Goal: Task Accomplishment & Management: Complete application form

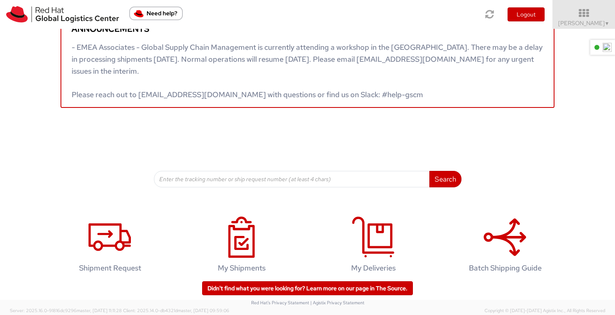
scroll to position [35, 0]
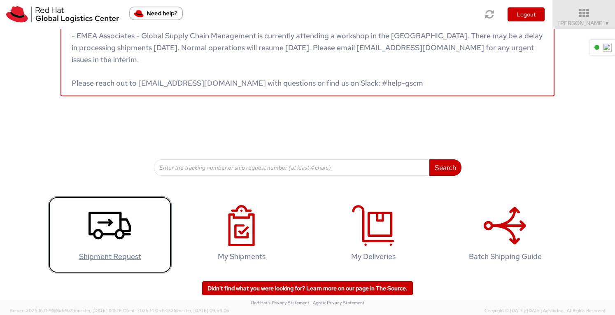
click at [105, 226] on icon at bounding box center [110, 225] width 42 height 41
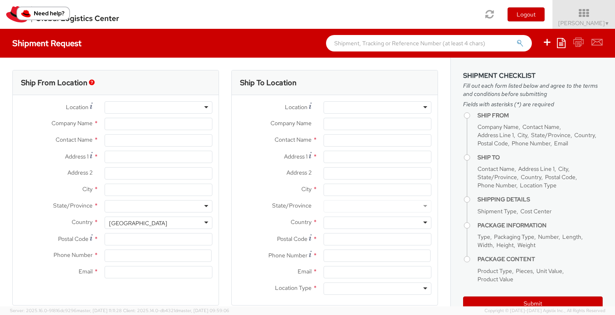
select select
select select "960"
type input "Red Hat"
type input "[PERSON_NAME]"
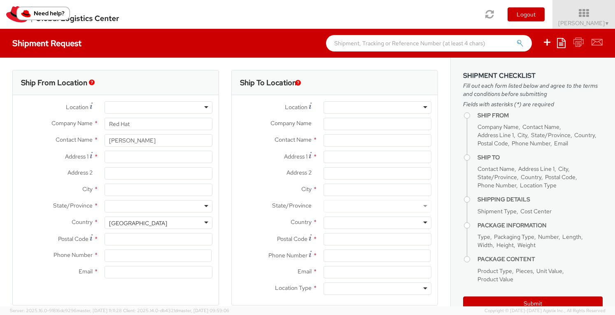
type input "61289232846"
type input "[EMAIL_ADDRESS][DOMAIN_NAME]"
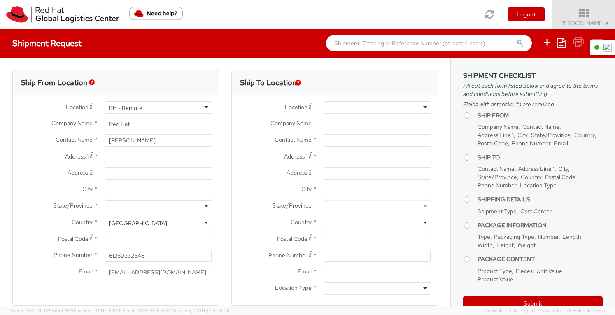
scroll to position [1064, 0]
click at [203, 107] on div "RH - Remote" at bounding box center [159, 107] width 108 height 12
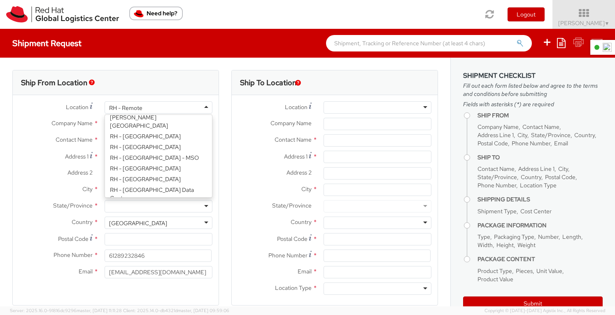
scroll to position [1311, 0]
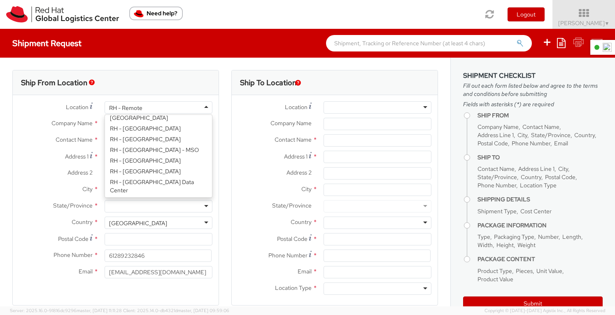
type input "Red Hat Asia-Pacific Pty Ltd"
type input "Level [STREET_ADDRESS][PERSON_NAME]"
type input "[GEOGRAPHIC_DATA]"
type input "2060"
type input "[PHONE_NUMBER]"
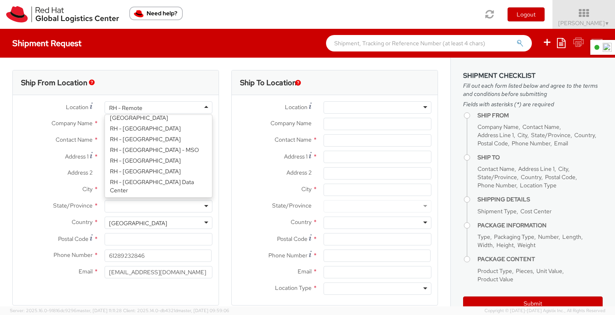
select select "CM"
select select "KGS"
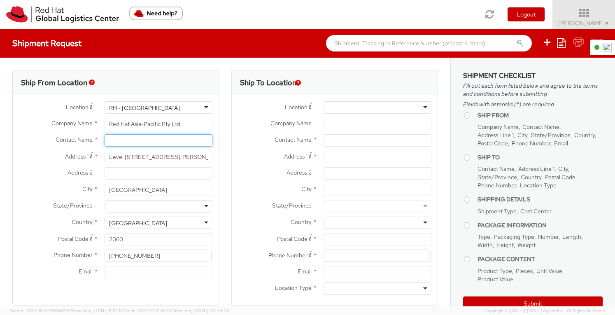
click at [134, 140] on input "text" at bounding box center [159, 140] width 108 height 12
type input "[PERSON_NAME]"
click at [260, 180] on div "Address 2 *" at bounding box center [335, 175] width 206 height 16
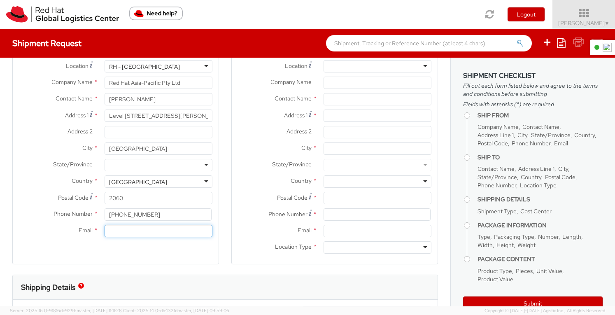
click at [131, 231] on input "Email *" at bounding box center [159, 231] width 108 height 12
type input "[EMAIL_ADDRESS][DOMAIN_NAME]"
click at [225, 196] on div "Ship To Location Location * [GEOGRAPHIC_DATA] - [GEOGRAPHIC_DATA] - [GEOGRAPHIC…" at bounding box center [334, 152] width 219 height 246
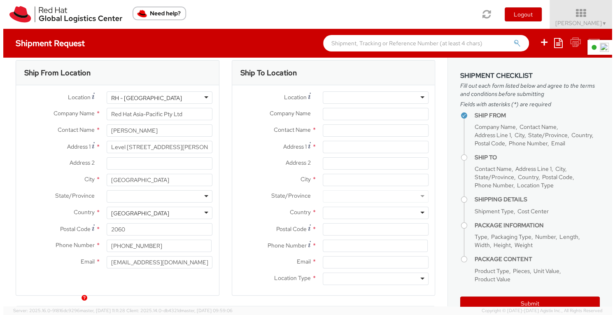
scroll to position [0, 0]
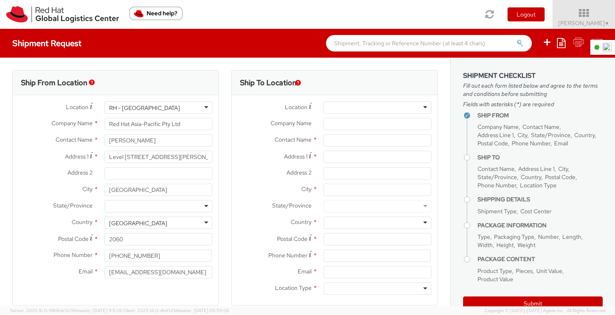
click at [418, 108] on div at bounding box center [378, 107] width 108 height 12
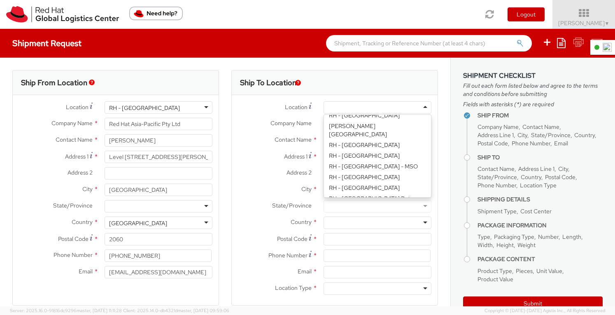
scroll to position [1276, 0]
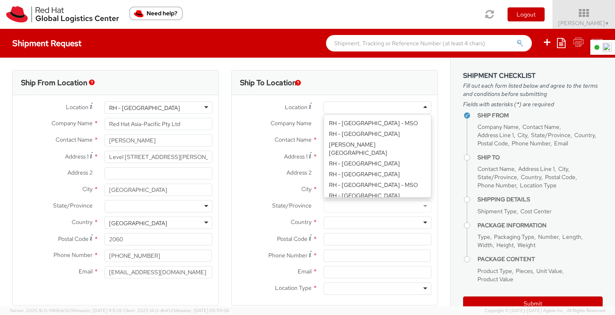
type input "Red Hat Asia-Pacific Pty Ltd"
type input "Level [STREET_ADDRESS][PERSON_NAME]"
type input "[GEOGRAPHIC_DATA]"
type input "2060"
type input "[PHONE_NUMBER]"
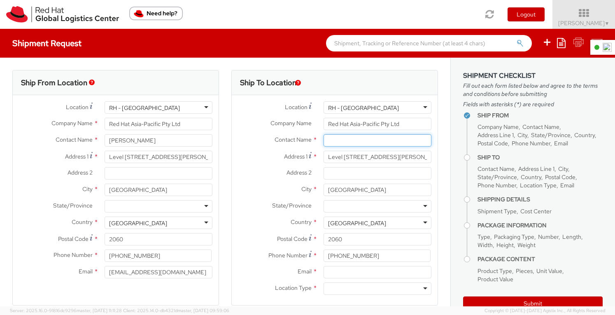
click at [361, 140] on input "text" at bounding box center [378, 140] width 108 height 12
drag, startPoint x: 349, startPoint y: 141, endPoint x: 314, endPoint y: 140, distance: 35.0
click at [317, 140] on div "[PERSON_NAME]" at bounding box center [377, 140] width 120 height 12
type input "[PERSON_NAME]"
click at [415, 105] on div "RH - [GEOGRAPHIC_DATA]" at bounding box center [378, 107] width 108 height 12
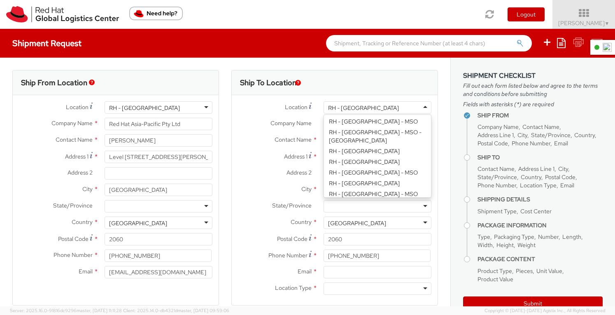
scroll to position [329, 0]
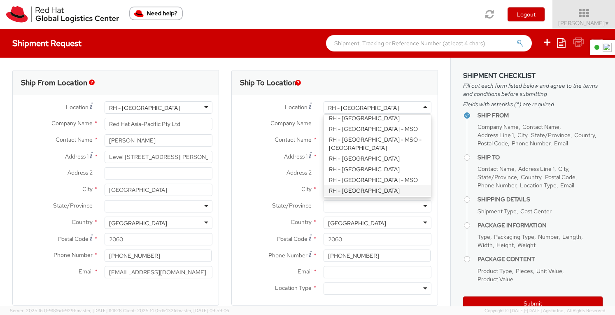
type input "Red Hat Asia-Pacific Pty. Ltd."
type input "[GEOGRAPHIC_DATA], Level 11"
type input "[STREET_ADDRESS][PERSON_NAME]"
type input "[GEOGRAPHIC_DATA]"
type input "2601"
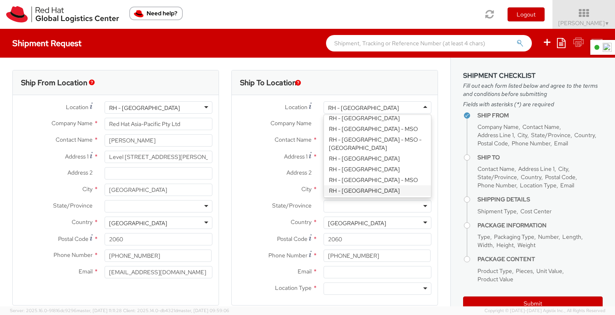
type input "61 2 6145 2810"
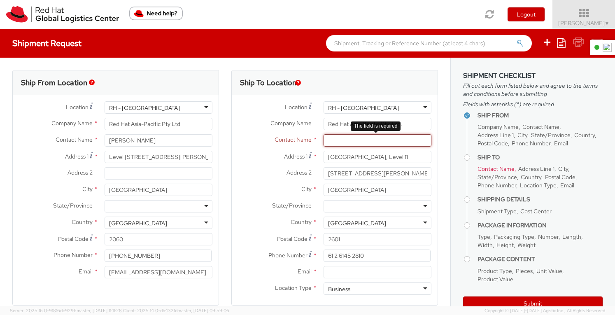
click at [339, 137] on input "text" at bounding box center [378, 140] width 108 height 12
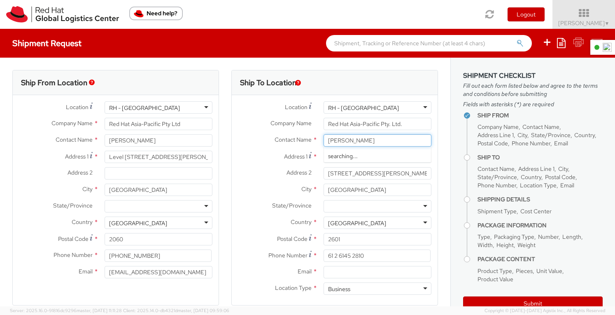
type input "[PERSON_NAME]"
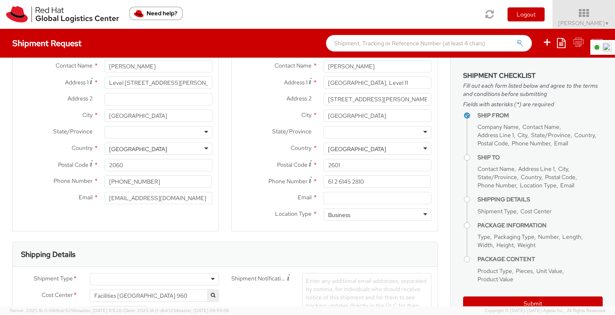
scroll to position [82, 0]
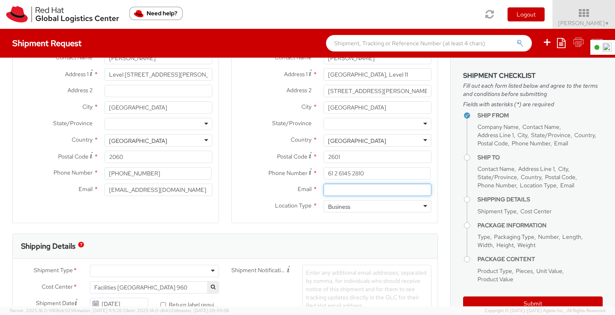
click at [353, 189] on input "Email *" at bounding box center [378, 190] width 108 height 12
type input "[EMAIL_ADDRESS][DOMAIN_NAME]"
click at [437, 205] on div "Ship To Location Location * [GEOGRAPHIC_DATA] - [GEOGRAPHIC_DATA] [GEOGRAPHIC_D…" at bounding box center [334, 111] width 219 height 246
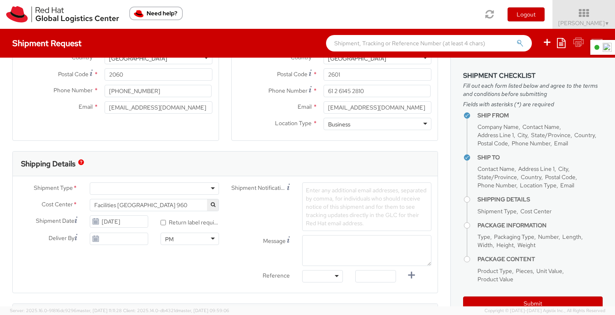
scroll to position [206, 0]
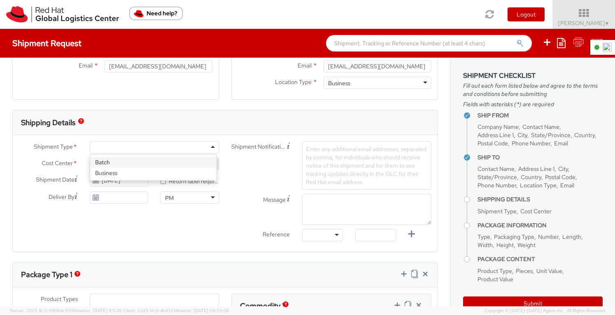
click at [210, 145] on div at bounding box center [154, 147] width 129 height 12
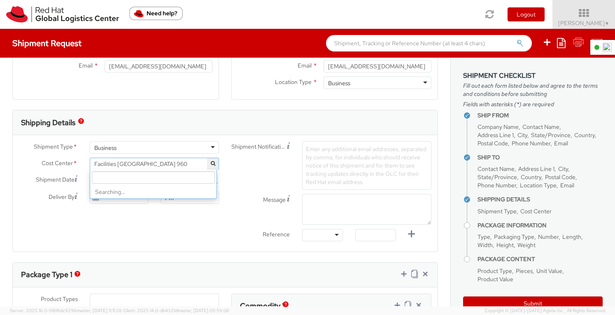
click at [151, 161] on span "Facilities [GEOGRAPHIC_DATA] 960" at bounding box center [154, 163] width 120 height 7
click at [131, 178] on input "search" at bounding box center [153, 177] width 123 height 12
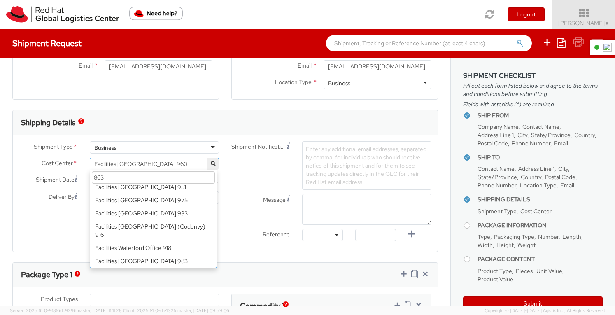
scroll to position [0, 0]
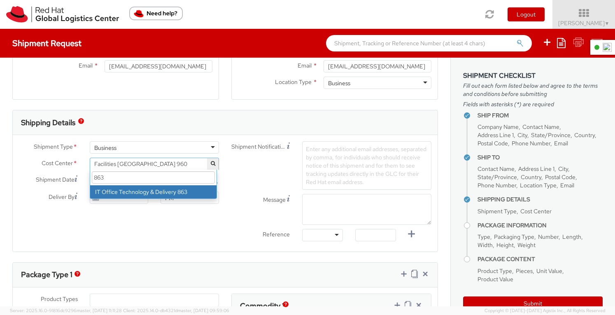
type input "863"
select select "863"
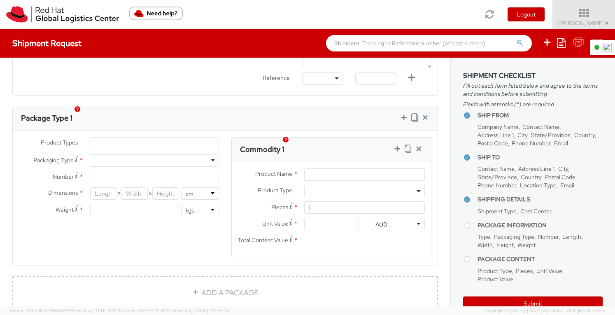
scroll to position [371, 0]
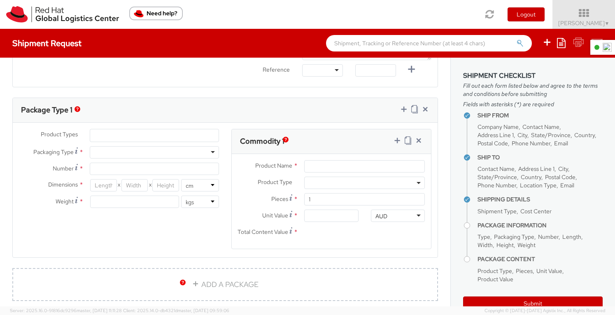
click at [110, 131] on ul at bounding box center [154, 135] width 128 height 12
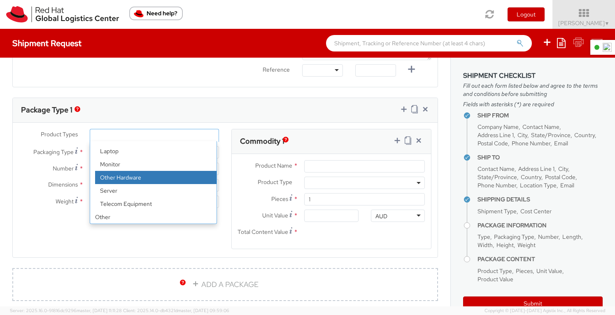
select select "HARD_OTHER"
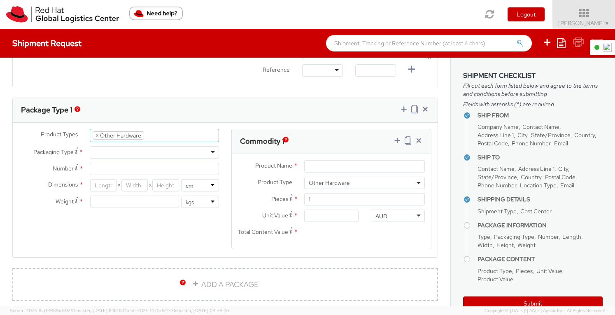
scroll to position [39, 0]
click at [136, 217] on div "Product Types * Documents Docking Station Laptop Monitor Other Hardware Server …" at bounding box center [225, 194] width 425 height 131
click at [208, 151] on div at bounding box center [154, 152] width 129 height 12
click at [119, 166] on input "Number *" at bounding box center [154, 169] width 129 height 12
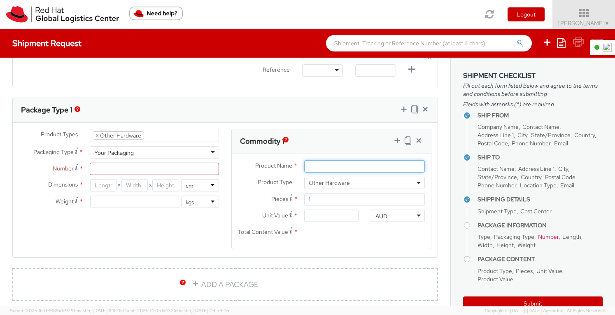
click at [333, 166] on input "Product Name *" at bounding box center [364, 166] width 121 height 12
type input "[PERSON_NAME] Devices"
click at [433, 198] on agx-form-section "Package Type 1 Product Types * Documents Docking Station Laptop Monitor Other H…" at bounding box center [225, 183] width 438 height 170
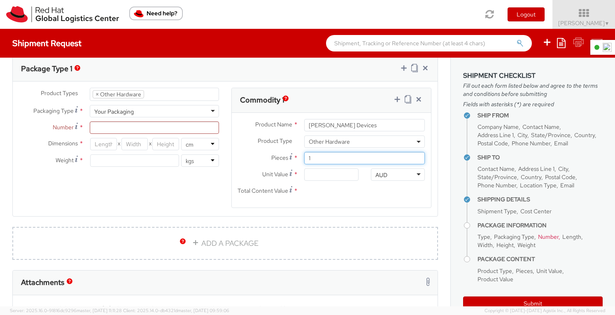
drag, startPoint x: 312, startPoint y: 157, endPoint x: 301, endPoint y: 156, distance: 11.1
click at [304, 156] on input "1" at bounding box center [364, 158] width 121 height 12
type input "2"
type input "0.00"
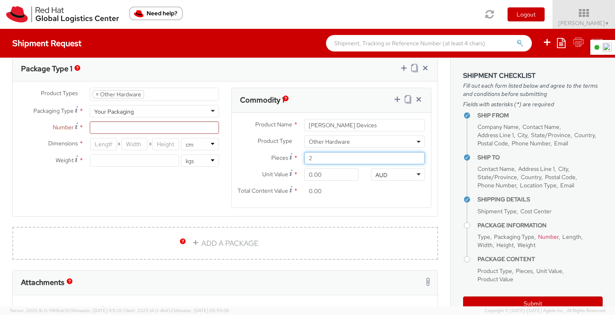
type input "2"
click at [436, 188] on agx-form-section "Package Type 1 Product Types * Documents Docking Station Laptop Monitor Other H…" at bounding box center [225, 141] width 438 height 170
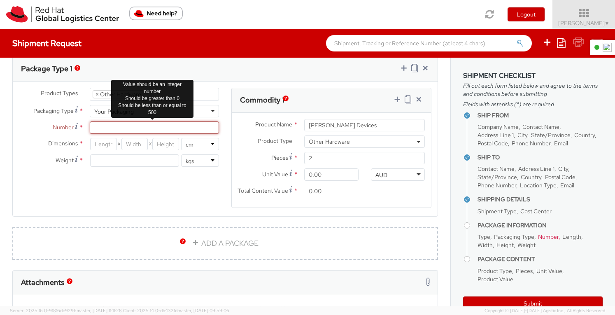
click at [99, 125] on input "Number *" at bounding box center [154, 127] width 129 height 12
type input "2"
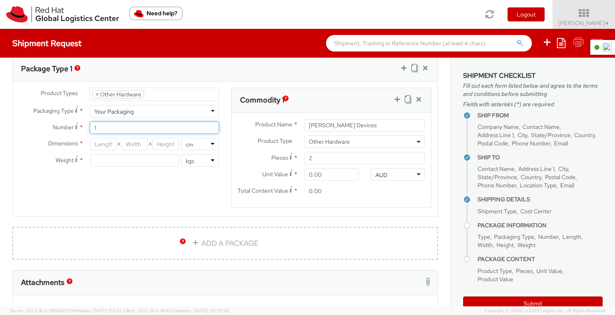
type input "1"
click at [130, 206] on div "Product Types * Documents Docking Station Laptop Monitor Other Hardware Server …" at bounding box center [225, 153] width 425 height 131
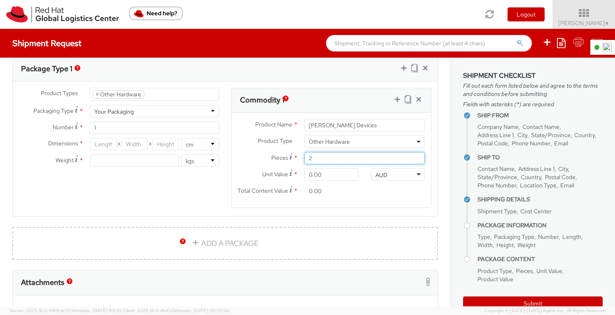
drag, startPoint x: 309, startPoint y: 158, endPoint x: 292, endPoint y: 159, distance: 17.3
click at [292, 159] on div "Pieces * 2" at bounding box center [331, 158] width 199 height 12
type input "1"
type input "4"
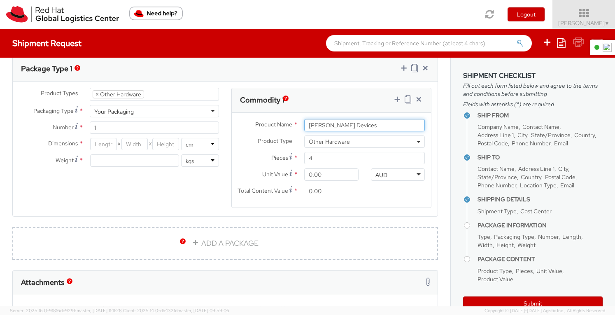
click at [354, 122] on input "[PERSON_NAME] Devices" at bounding box center [364, 125] width 121 height 12
click at [361, 122] on input "[PERSON_NAME] Devices and cables" at bounding box center [364, 125] width 121 height 12
type input "[PERSON_NAME] Devices and Cables"
click at [438, 152] on agx-form-section "Package Type 1 Product Types * Documents Docking Station Laptop Monitor Other H…" at bounding box center [225, 141] width 438 height 170
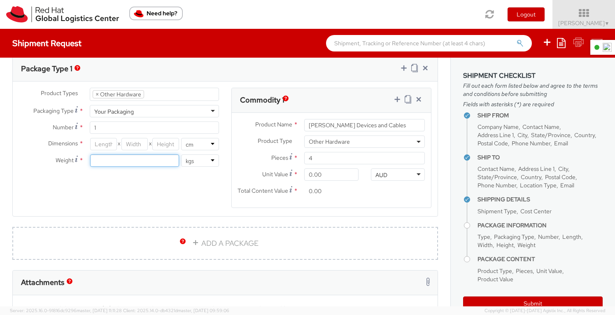
click at [102, 159] on input "number" at bounding box center [134, 160] width 89 height 12
type input "5"
click at [133, 199] on div "Product Types * Documents Docking Station Laptop Monitor Other Hardware Server …" at bounding box center [225, 153] width 425 height 131
click at [106, 140] on input "number" at bounding box center [103, 144] width 27 height 12
click at [134, 143] on input "number" at bounding box center [134, 144] width 27 height 12
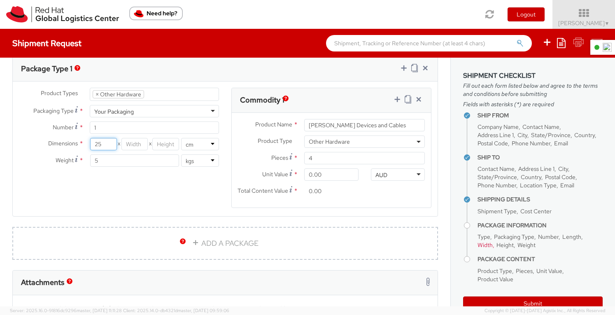
drag, startPoint x: 99, startPoint y: 141, endPoint x: 88, endPoint y: 141, distance: 11.1
click at [88, 141] on div "25 X X in cm" at bounding box center [155, 144] width 142 height 12
type input "30"
click at [140, 145] on input "number" at bounding box center [134, 144] width 27 height 12
type input "25"
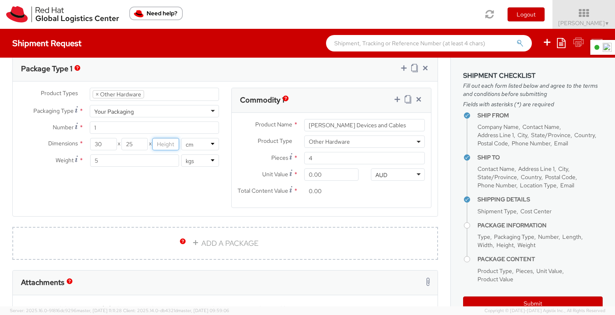
click at [162, 145] on input "number" at bounding box center [165, 144] width 27 height 12
type input "27"
click at [167, 205] on div "Product Types * Documents Docking Station Laptop Monitor Other Hardware Server …" at bounding box center [225, 153] width 425 height 131
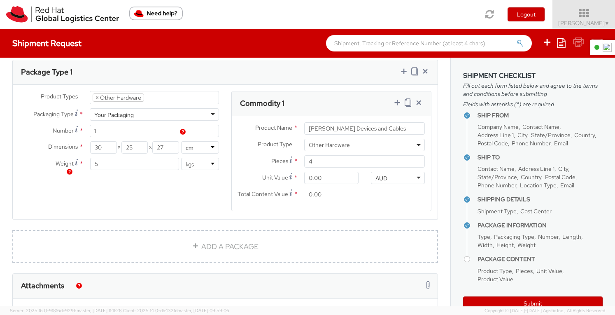
scroll to position [356, 0]
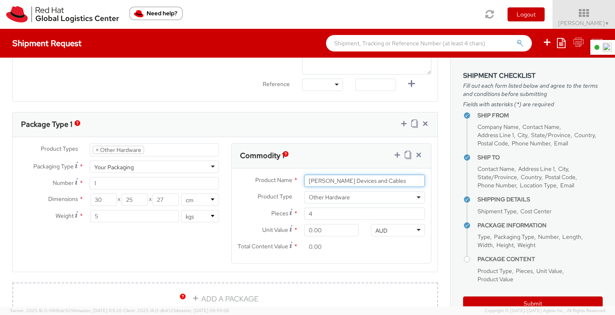
click at [305, 180] on input "[PERSON_NAME] Devices and Cables" at bounding box center [364, 181] width 121 height 12
type input "x 4 [PERSON_NAME] Devices and Cables"
drag, startPoint x: 322, startPoint y: 229, endPoint x: 297, endPoint y: 229, distance: 24.7
click at [298, 229] on div "0.00" at bounding box center [331, 230] width 66 height 12
type input "1.00"
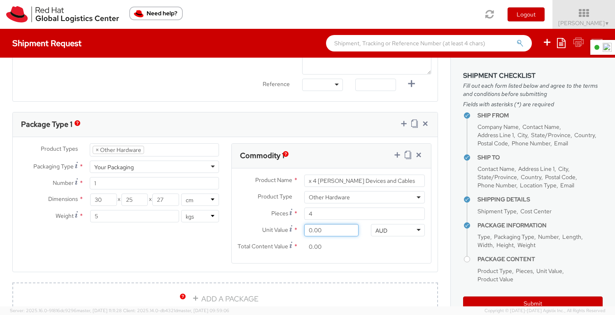
type input "4.00"
type input "10.00"
type input "40.00"
type input "100.00"
type input "400.00"
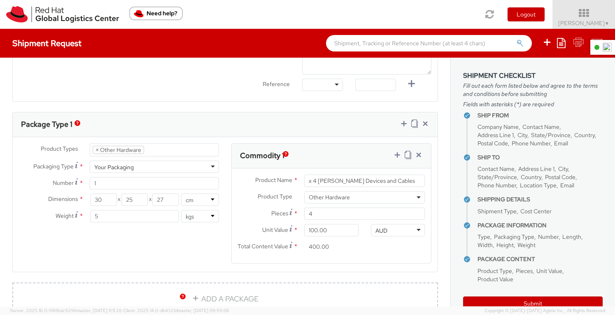
click at [439, 224] on div "Ship From Location Location * [GEOGRAPHIC_DATA] - [GEOGRAPHIC_DATA] [GEOGRAPHIC…" at bounding box center [225, 70] width 450 height 739
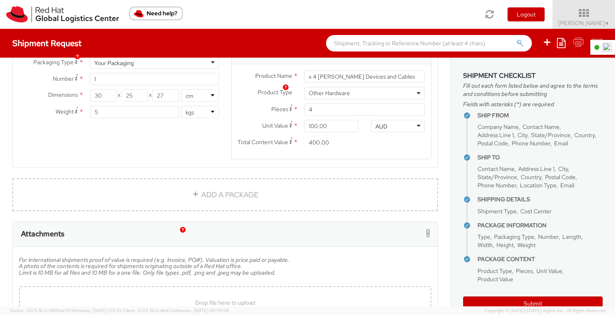
scroll to position [521, 0]
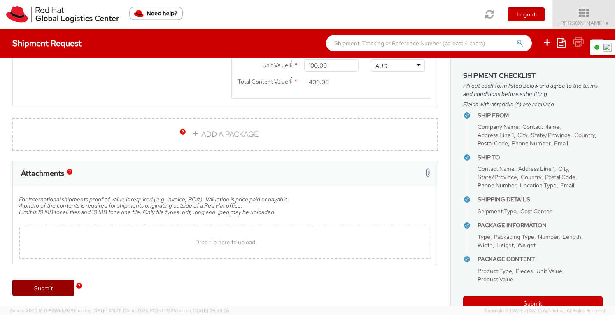
click at [51, 289] on link "Submit" at bounding box center [43, 288] width 62 height 16
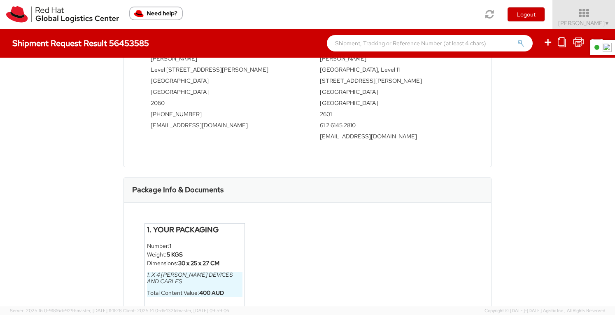
scroll to position [288, 0]
